Goal: Task Accomplishment & Management: Use online tool/utility

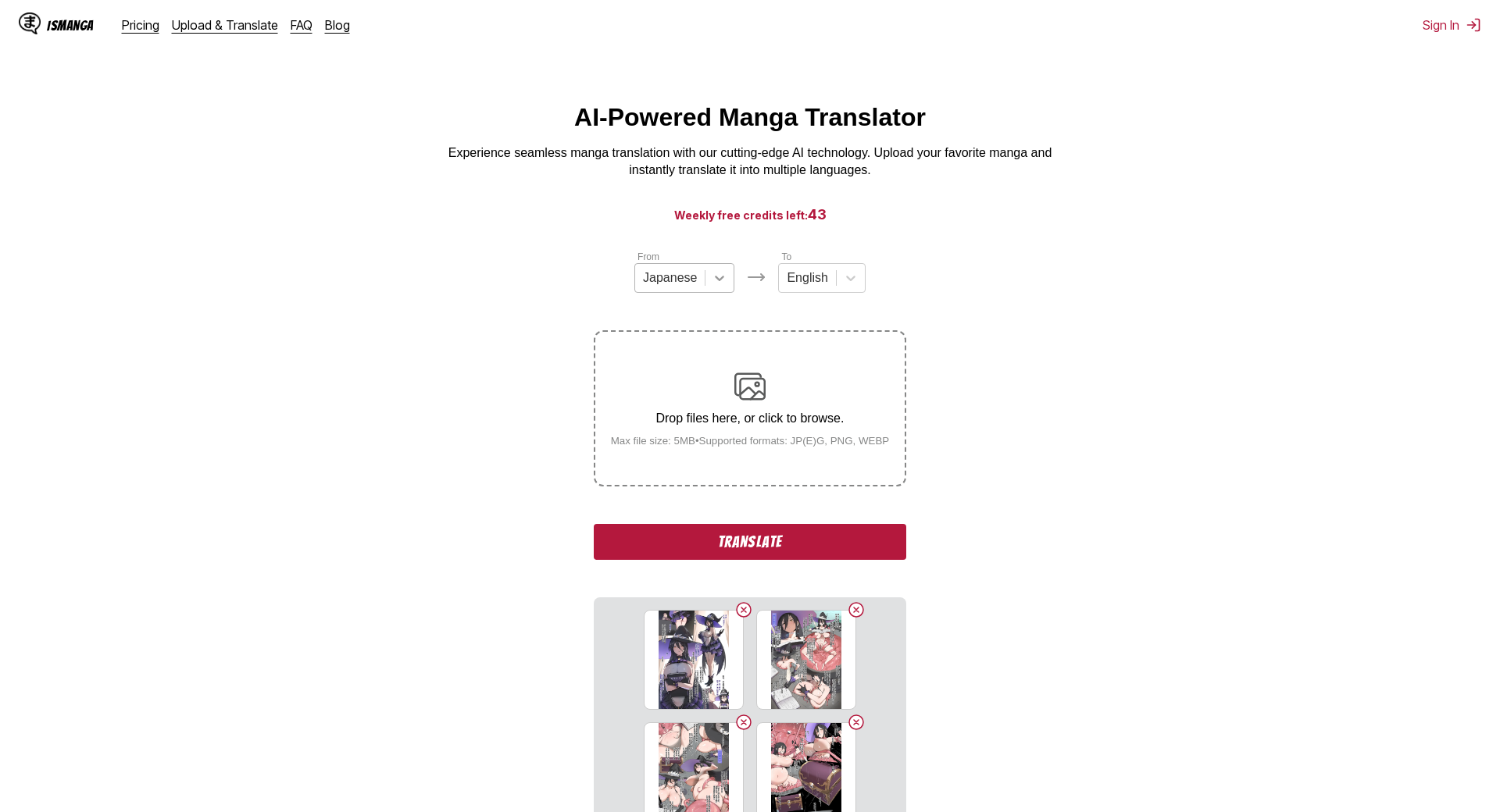
click at [712, 286] on icon at bounding box center [720, 279] width 16 height 16
click at [635, 382] on div "Chinese" at bounding box center [685, 369] width 100 height 27
click at [594, 539] on button "Translate" at bounding box center [750, 542] width 313 height 36
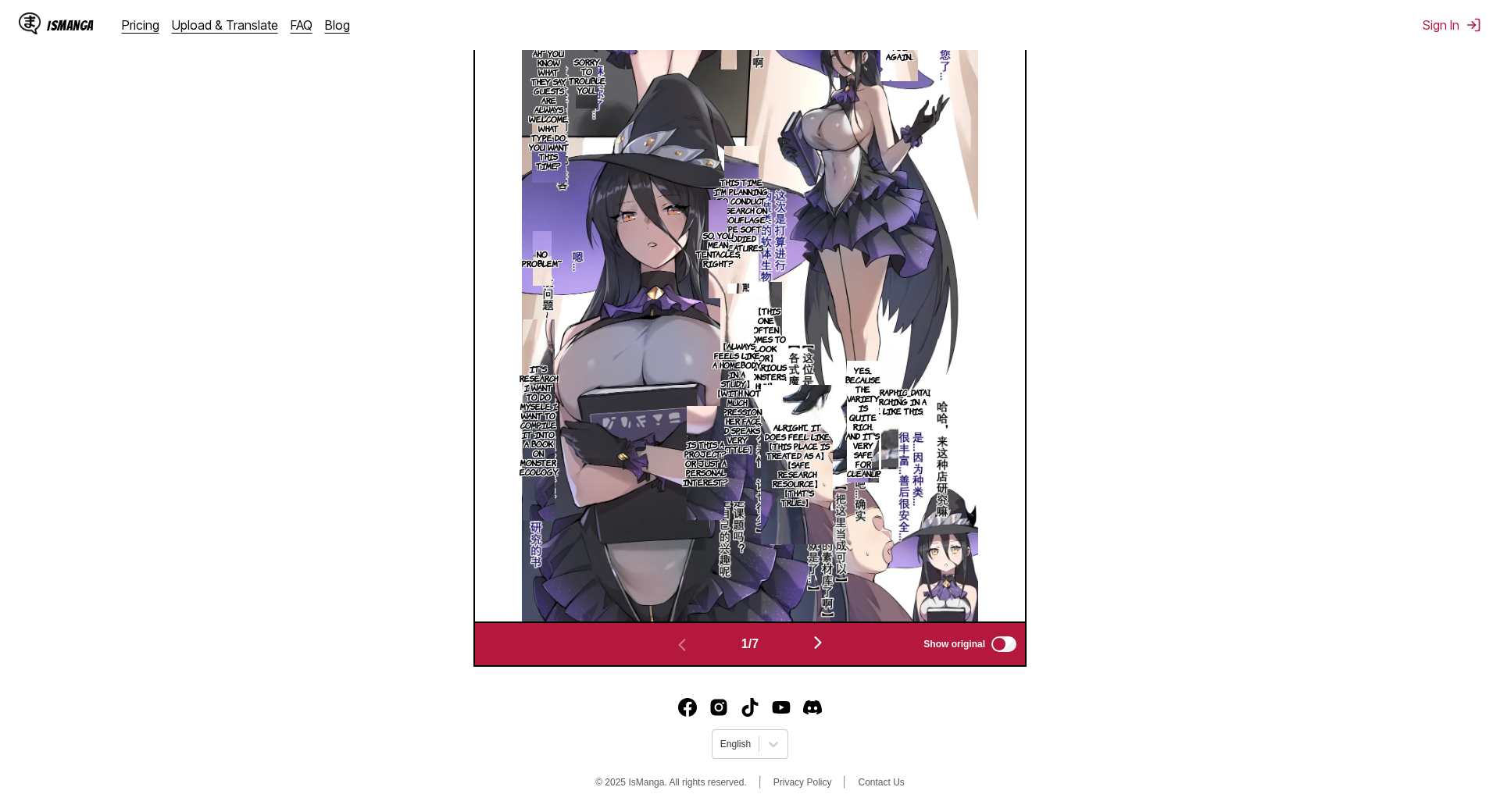
scroll to position [652, 0]
click at [808, 633] on img "button" at bounding box center [817, 642] width 19 height 19
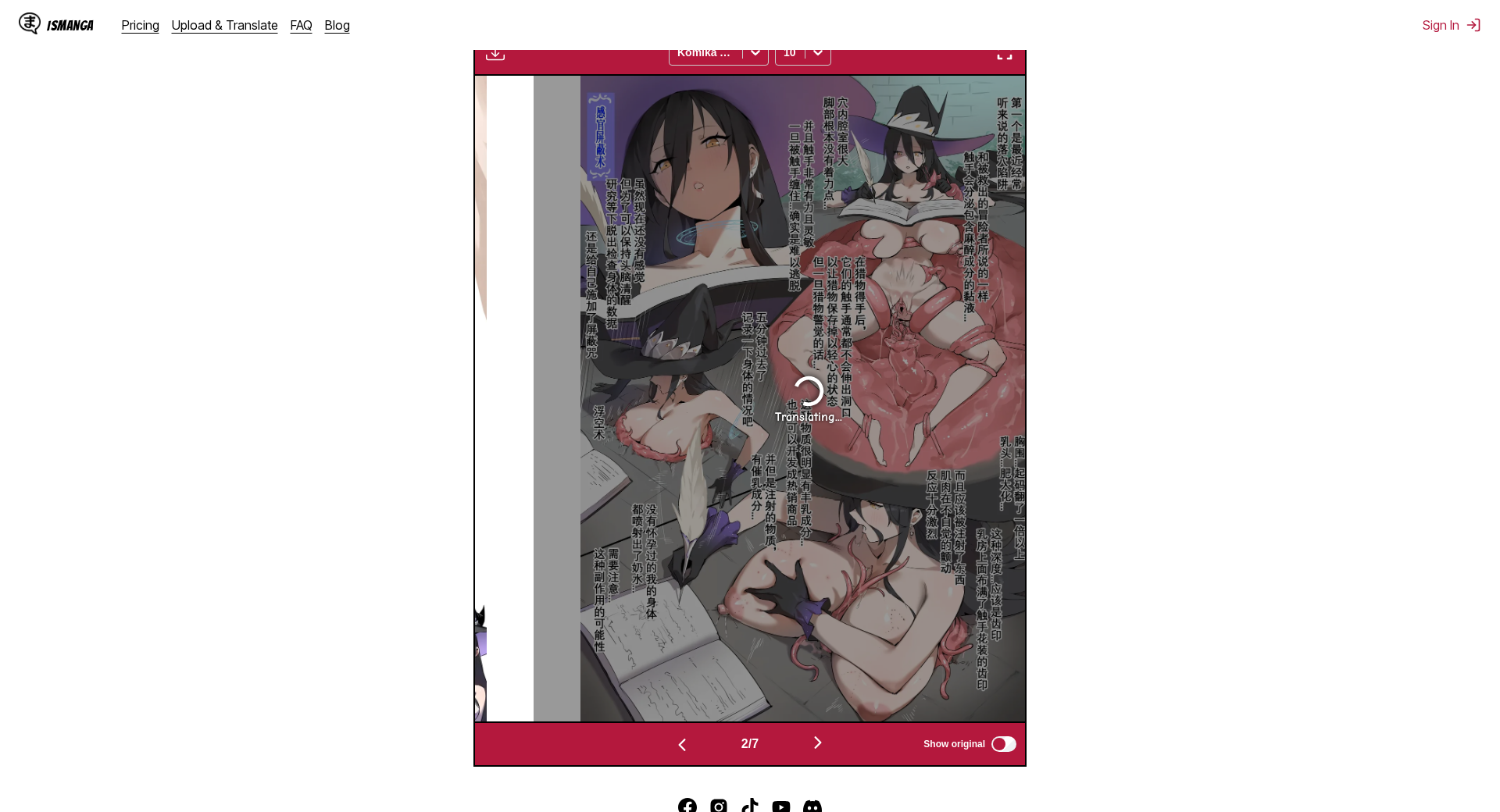
scroll to position [549, 0]
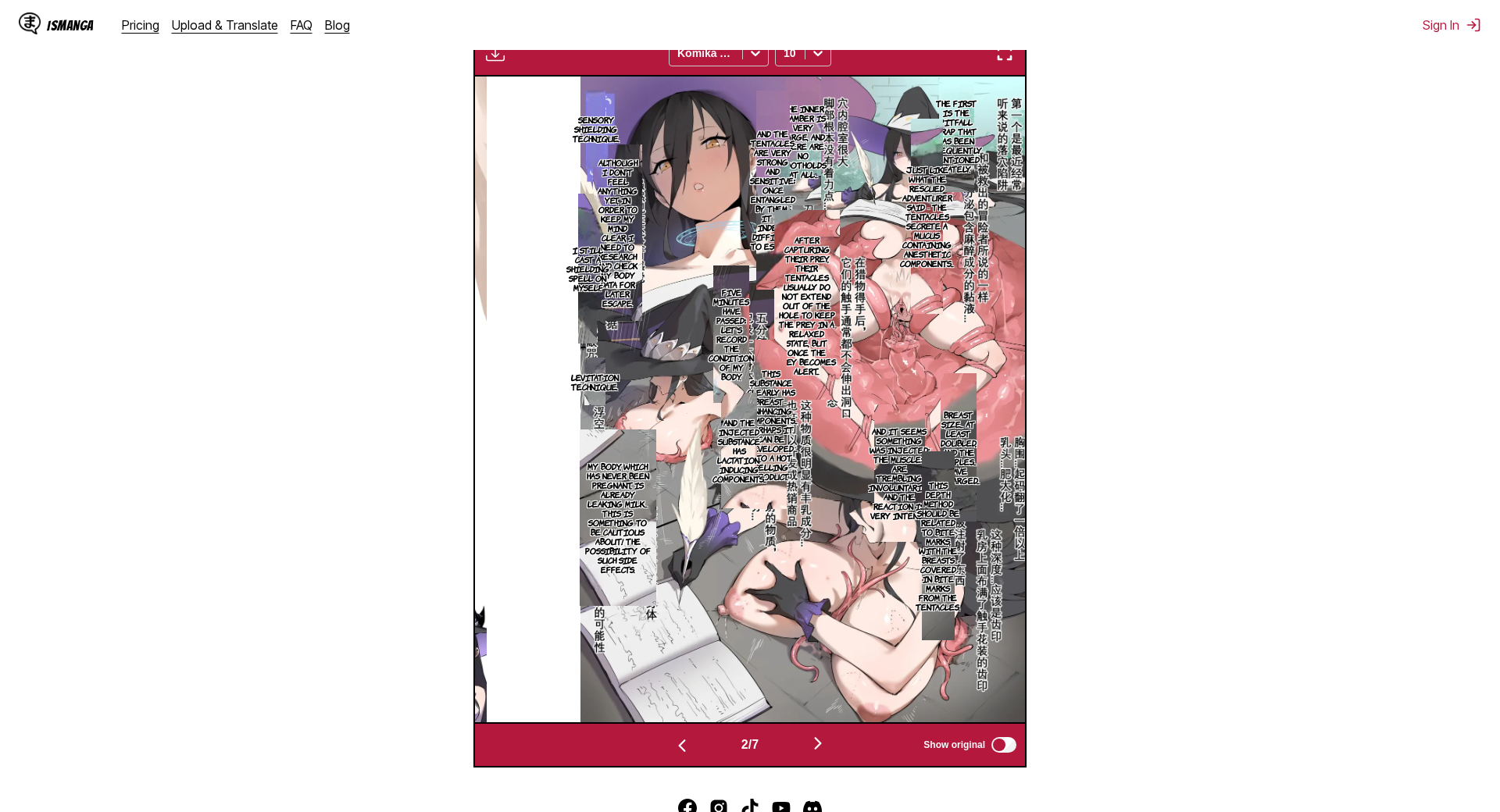
click at [928, 132] on p "The first is the pitfall trap that has been frequently mentioned lately." at bounding box center [956, 135] width 57 height 81
click at [988, 102] on div "The first is the pitfall trap that has been frequently mentioned lately." at bounding box center [997, 162] width 116 height 167
click at [939, 175] on div "The first is the pitfall trap that has been frequently mentioned lately." at bounding box center [997, 162] width 116 height 167
click at [897, 188] on p "Just like what the rescued adventurer said - the tentacles secrete a mucus cont…" at bounding box center [927, 216] width 60 height 109
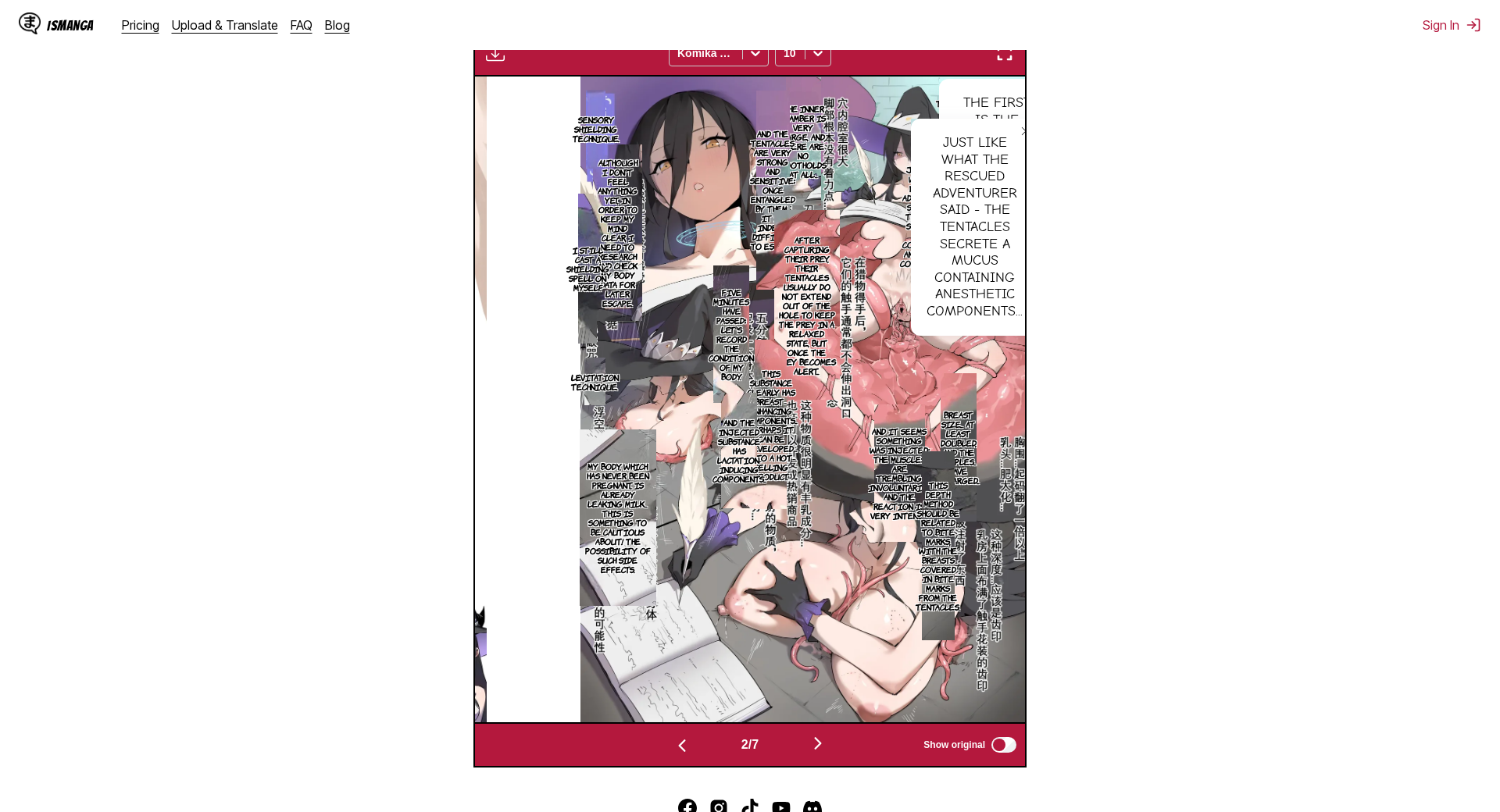
click at [1020, 136] on icon "close-tooltip" at bounding box center [1025, 131] width 11 height 11
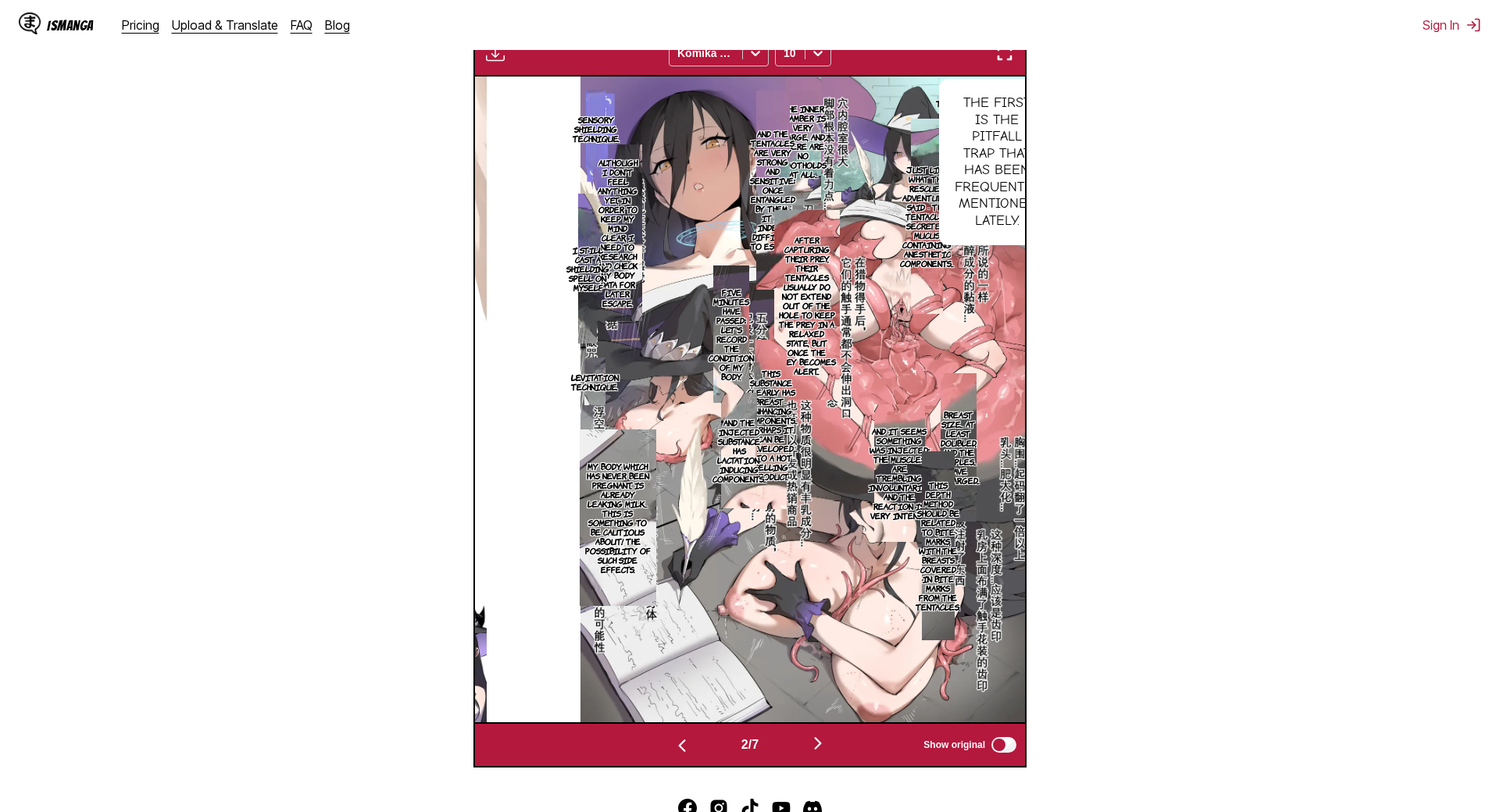
click at [808, 734] on img "button" at bounding box center [817, 743] width 19 height 19
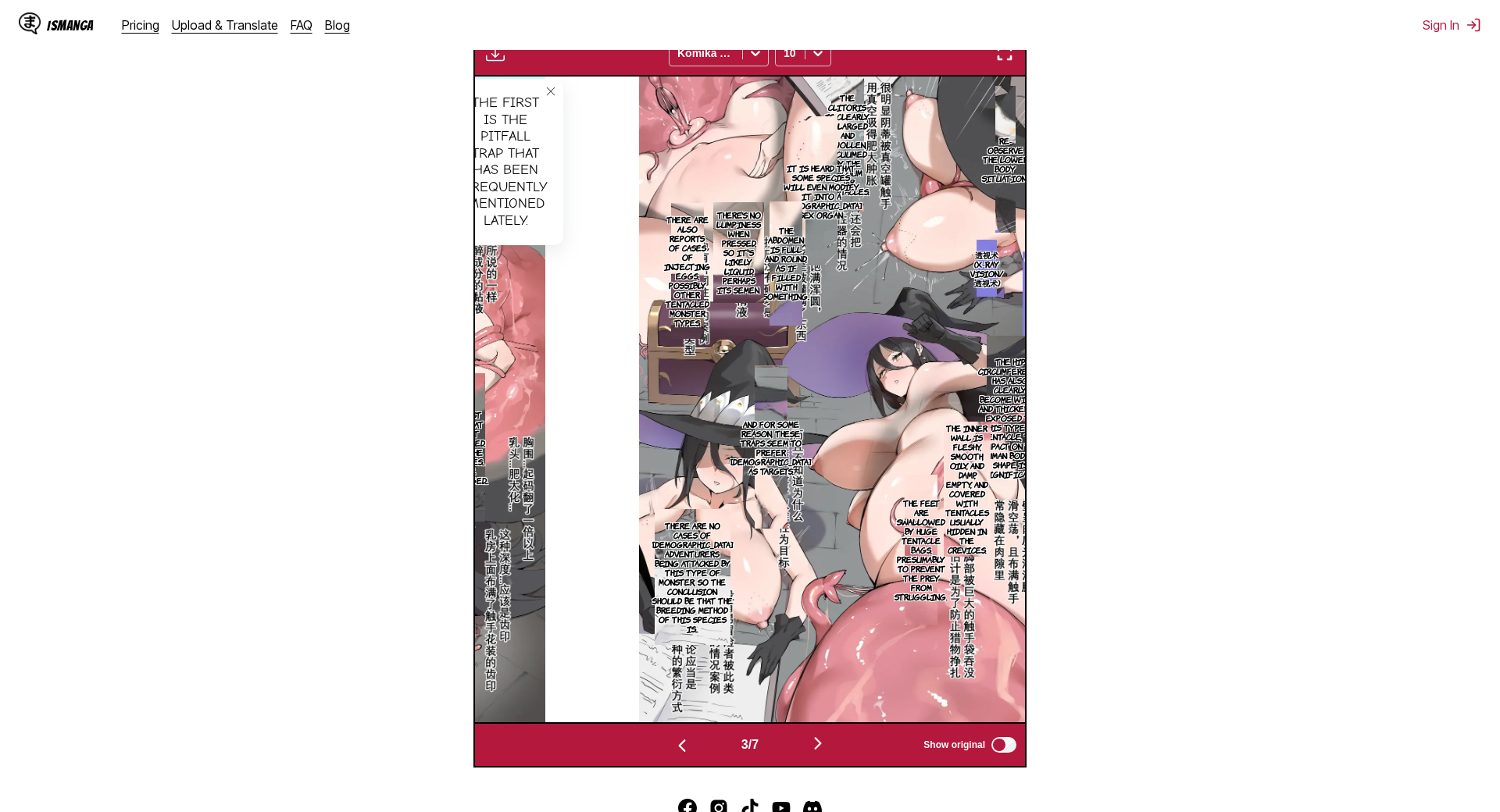
click at [809, 734] on img "button" at bounding box center [817, 743] width 19 height 19
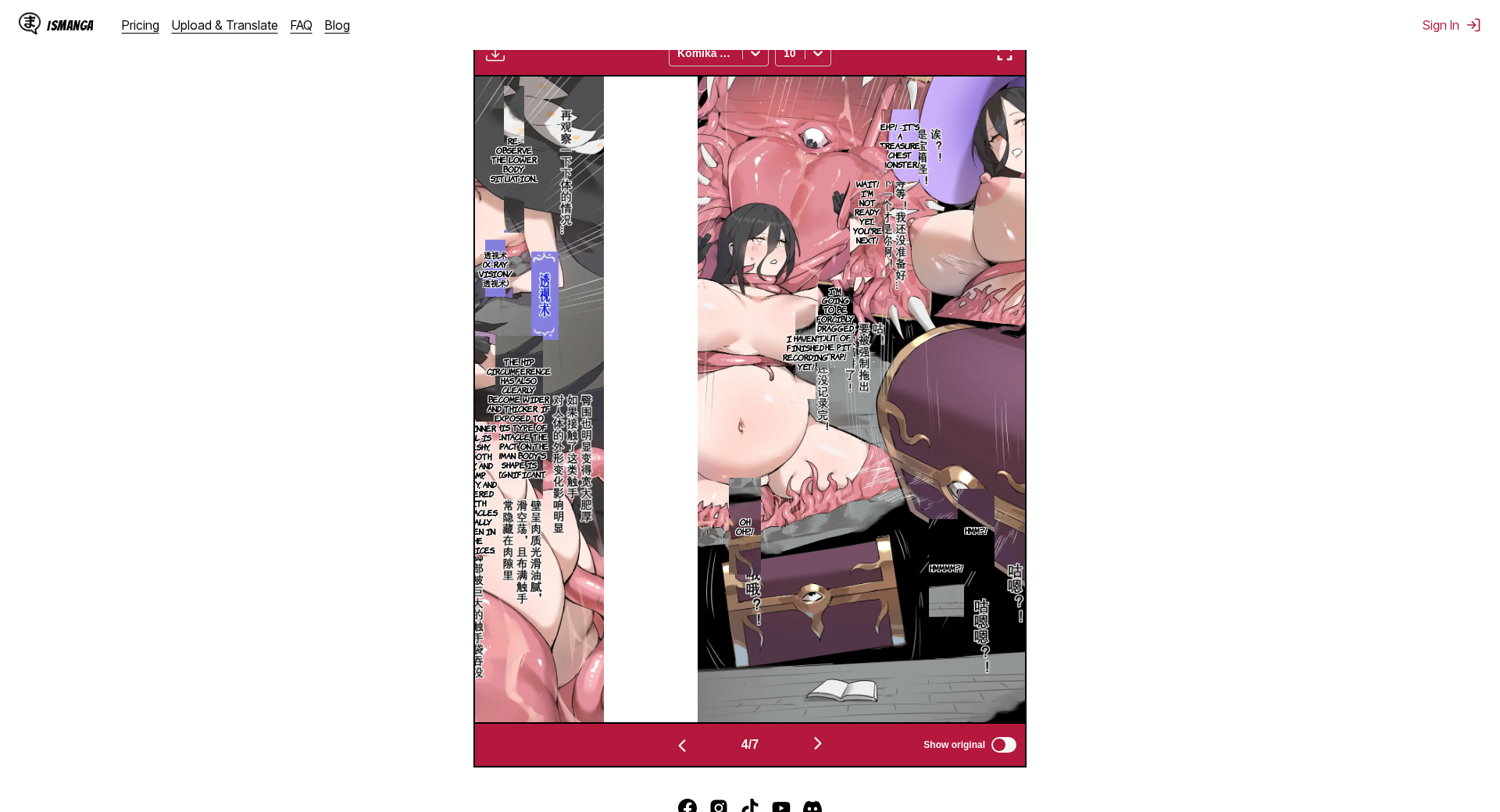
click at [813, 324] on p "I'm going to be forcibly dragged out of the pit trap!" at bounding box center [835, 323] width 44 height 81
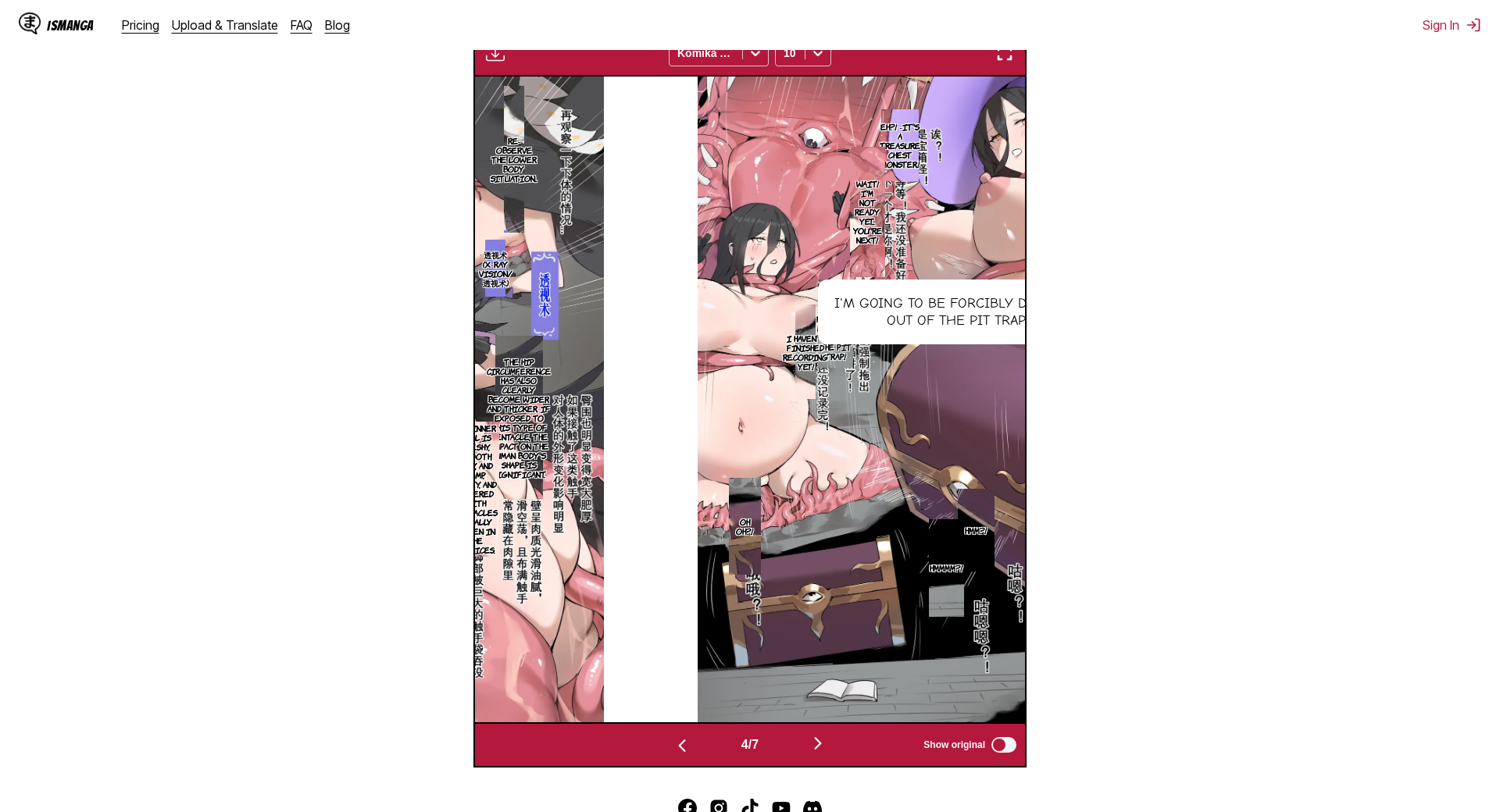
click at [779, 335] on p "I haven't finished recording yet!" at bounding box center [805, 353] width 52 height 44
click at [1046, 314] on button "close-tooltip" at bounding box center [1058, 317] width 25 height 25
click at [1079, 295] on icon "close-tooltip" at bounding box center [1084, 292] width 11 height 11
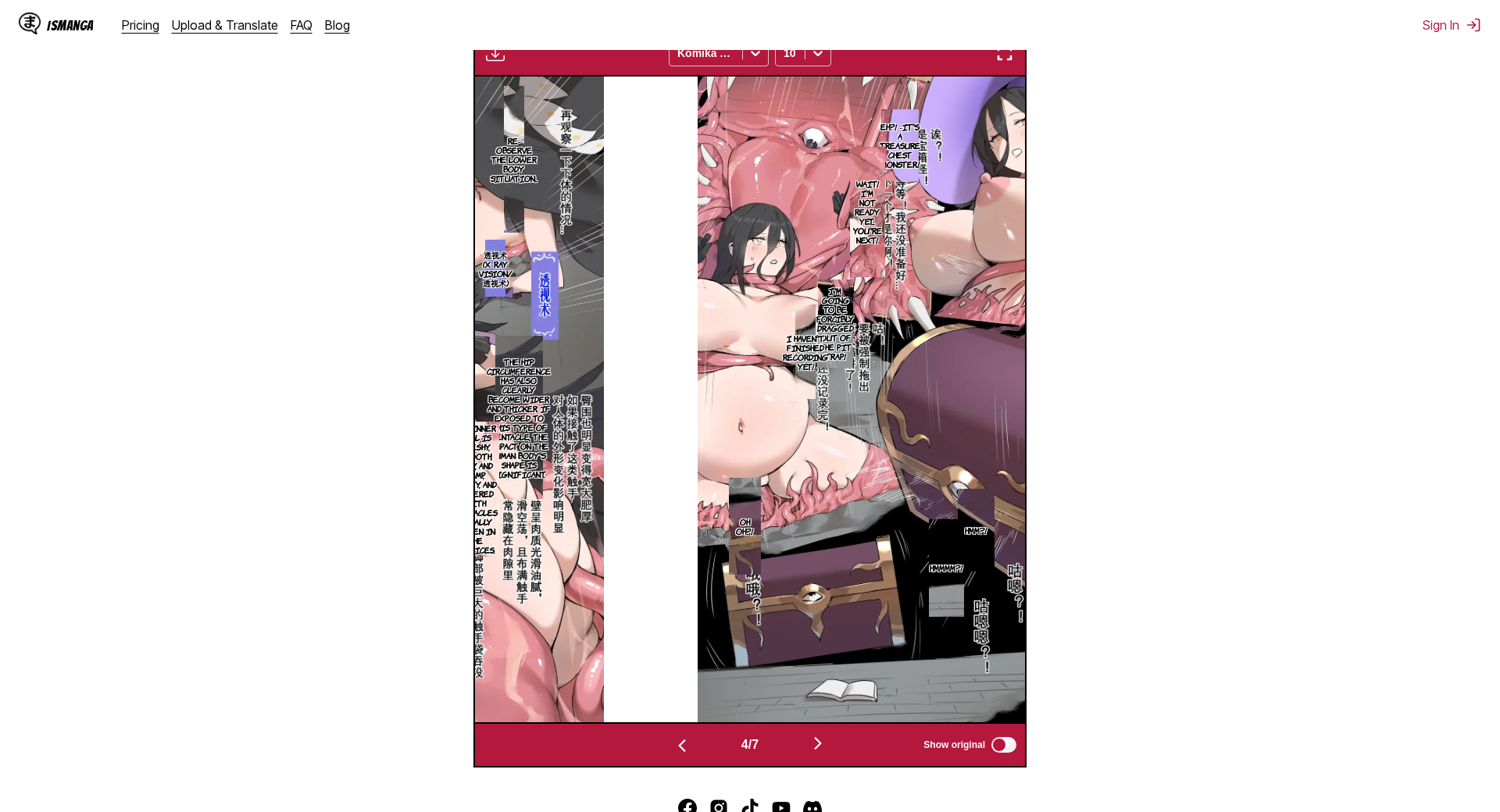
click at [824, 734] on img "button" at bounding box center [817, 743] width 19 height 19
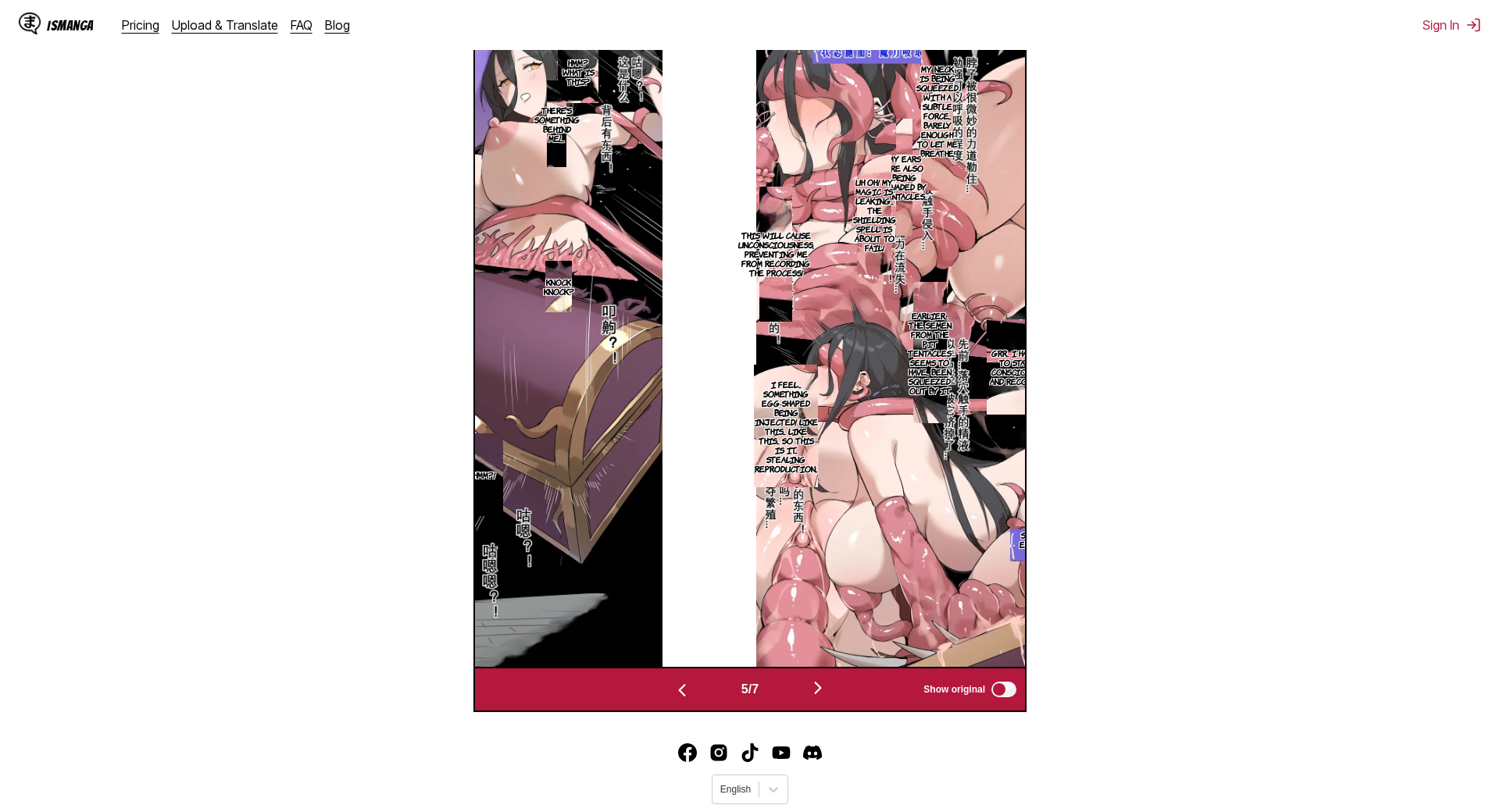
scroll to position [493, 0]
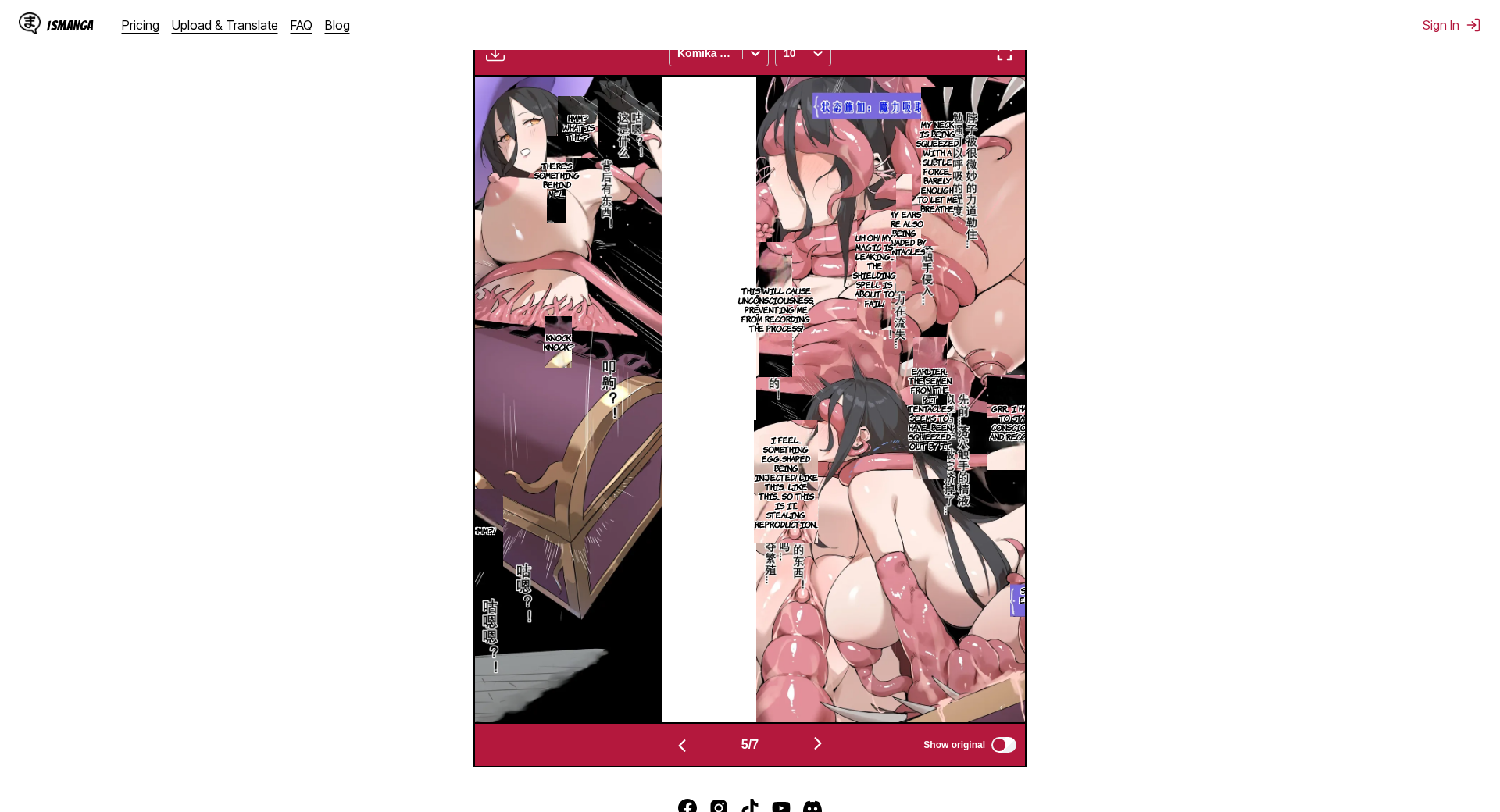
click at [813, 734] on img "button" at bounding box center [817, 743] width 19 height 19
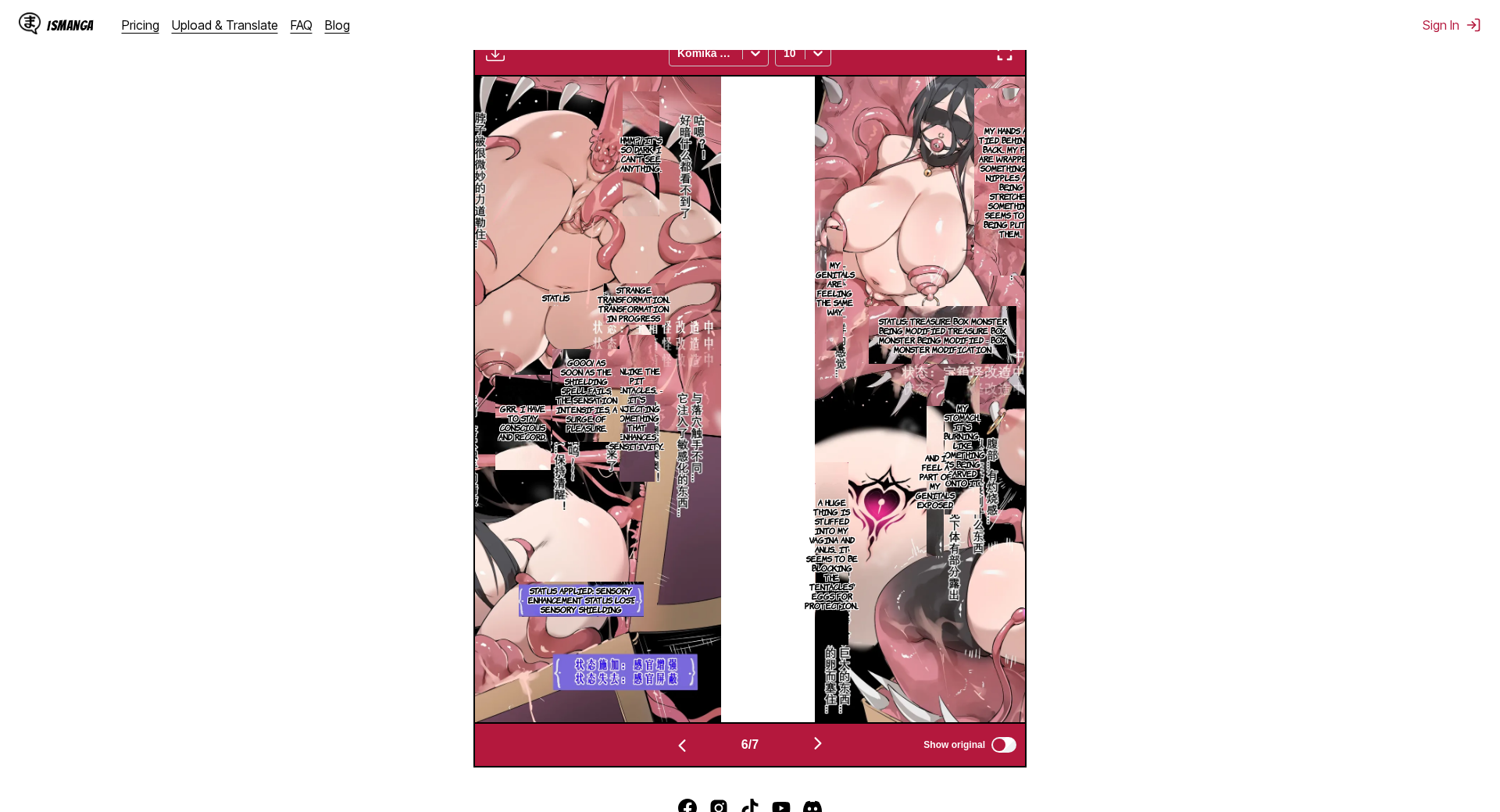
click at [811, 734] on img "button" at bounding box center [817, 743] width 19 height 19
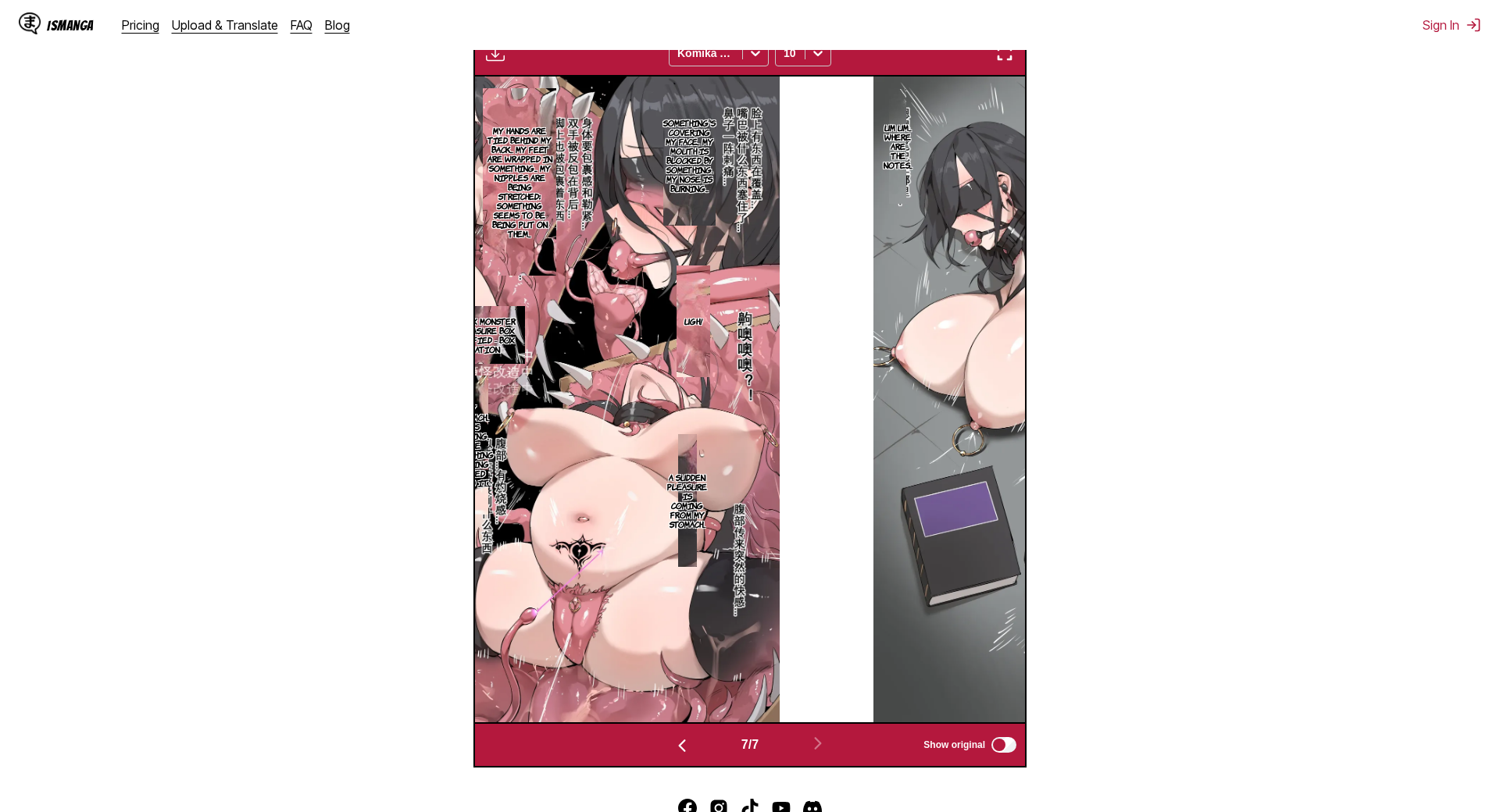
click at [673, 736] on img "button" at bounding box center [682, 745] width 19 height 19
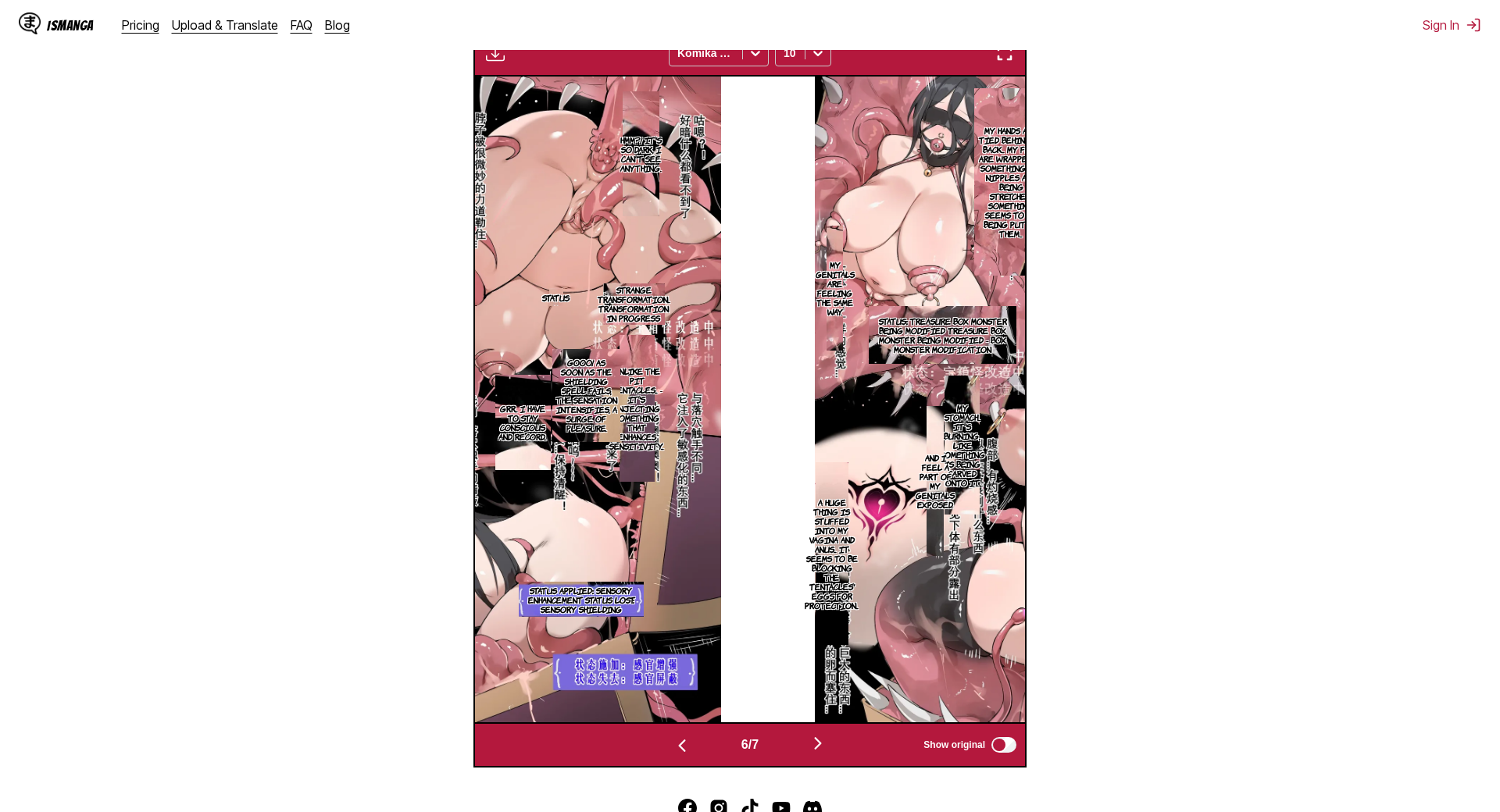
click at [673, 736] on img "button" at bounding box center [682, 745] width 19 height 19
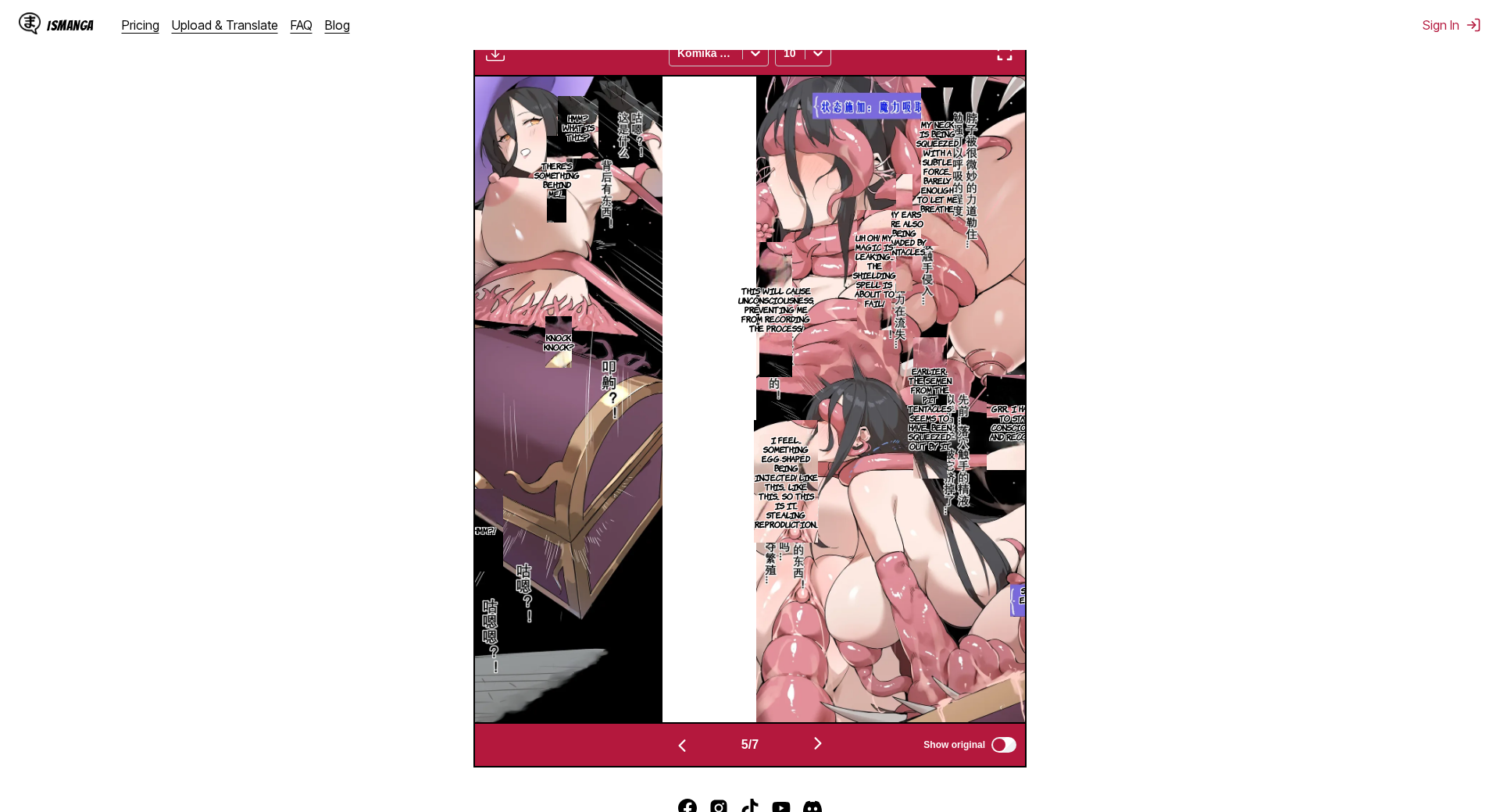
click at [673, 736] on img "button" at bounding box center [682, 745] width 19 height 19
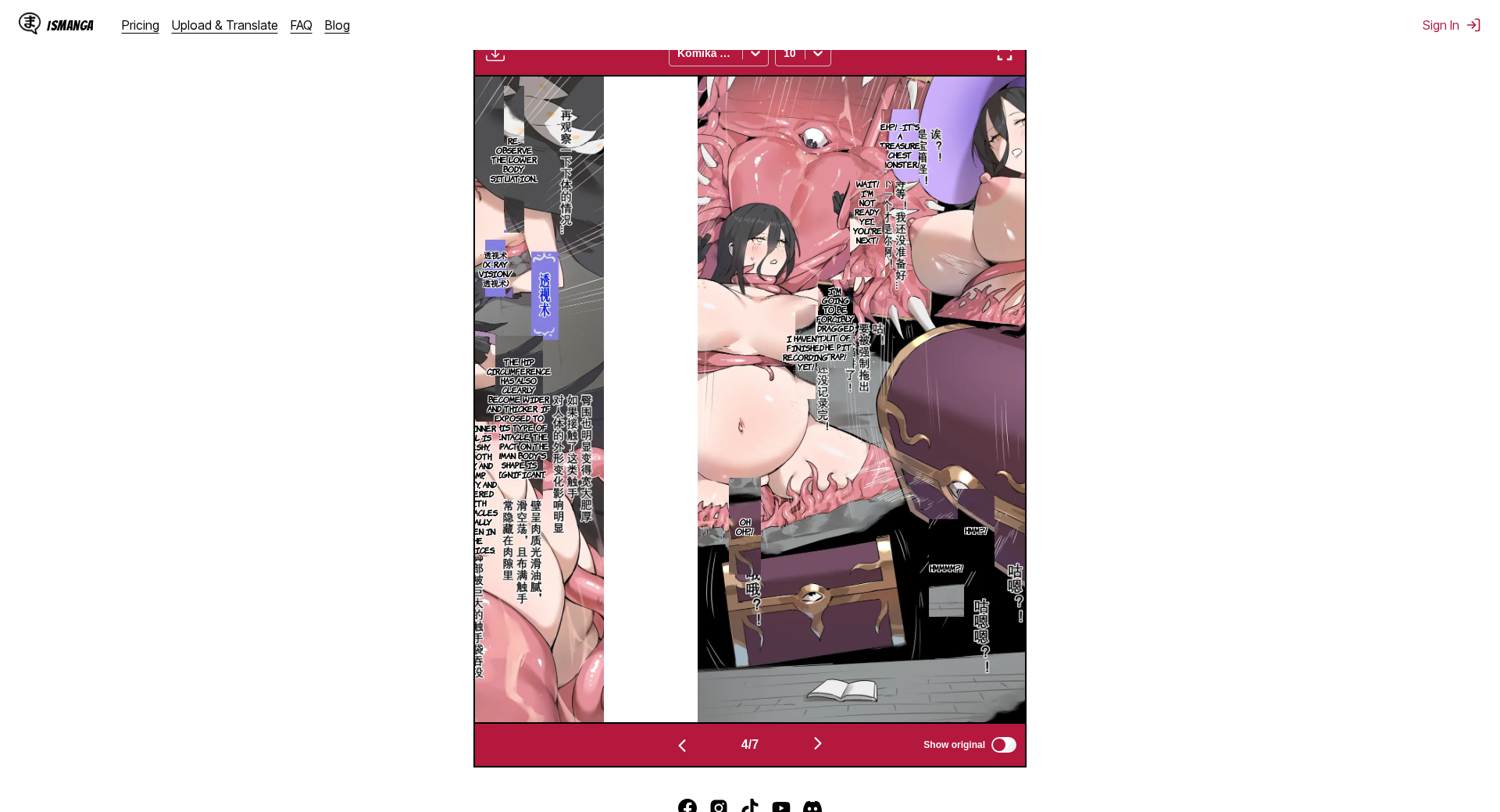
click at [824, 734] on img "button" at bounding box center [817, 743] width 19 height 19
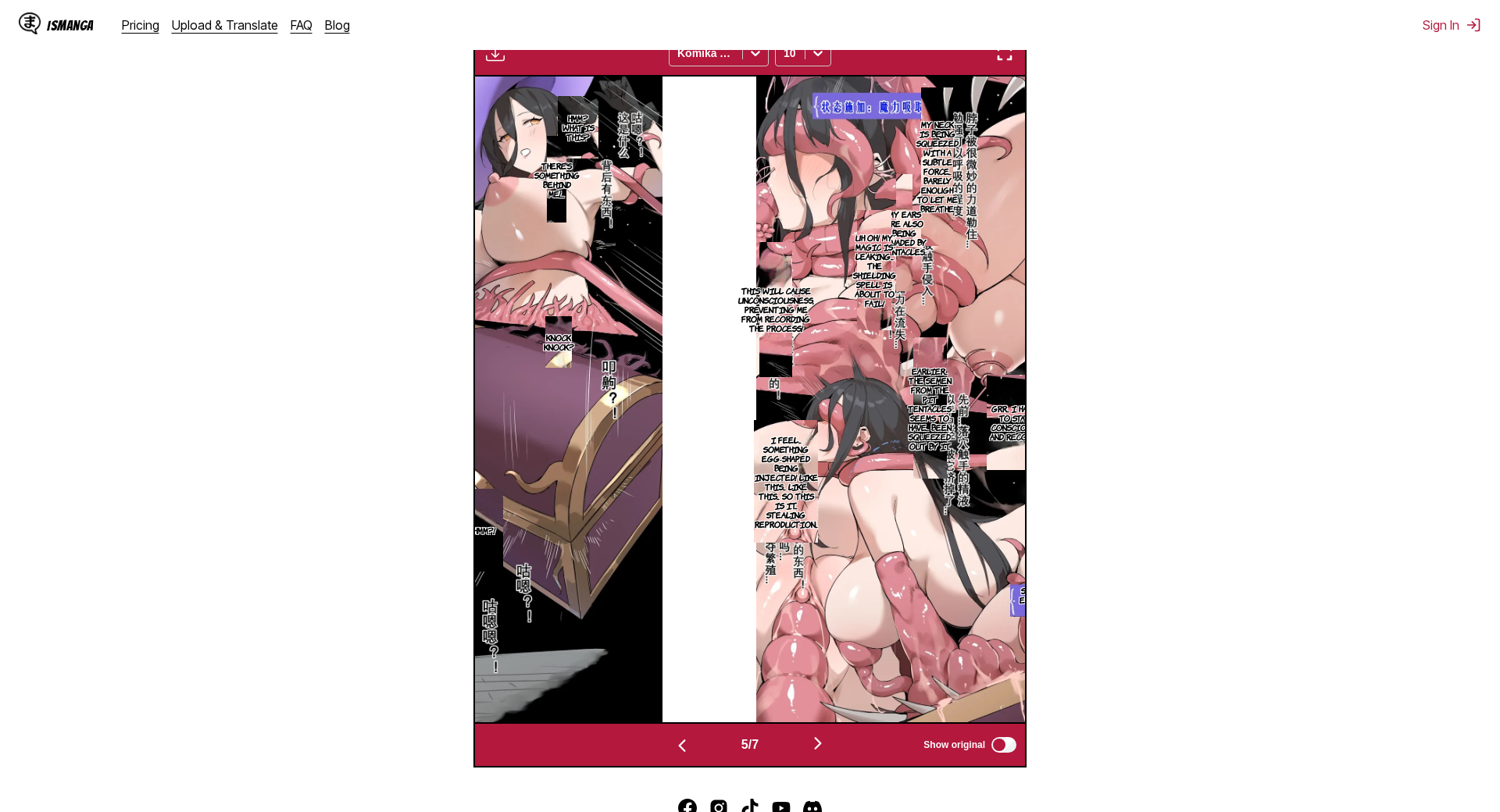
click at [824, 734] on img "button" at bounding box center [817, 743] width 19 height 19
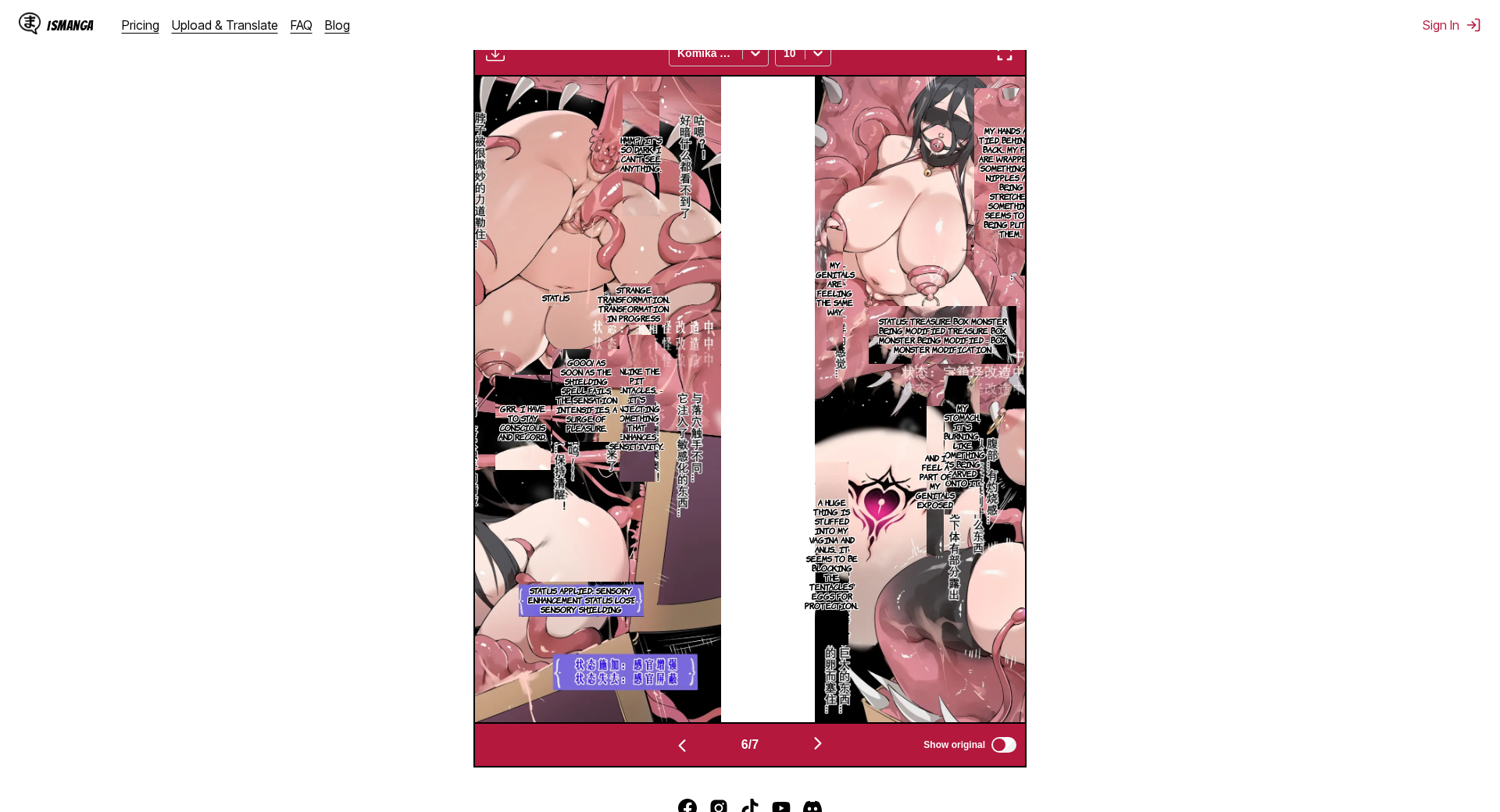
click at [824, 734] on img "button" at bounding box center [817, 743] width 19 height 19
